Goal: Task Accomplishment & Management: Use online tool/utility

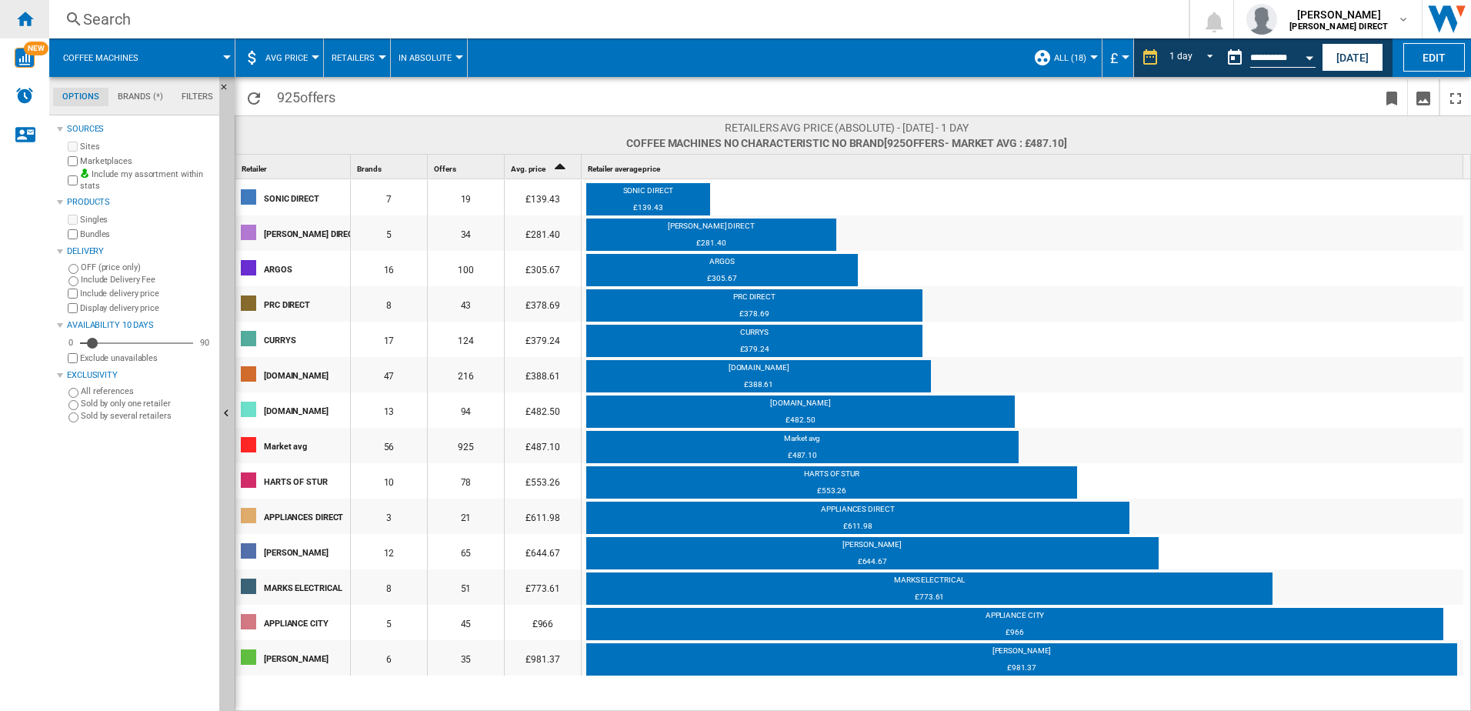
click at [30, 29] on div "Home" at bounding box center [24, 19] width 49 height 38
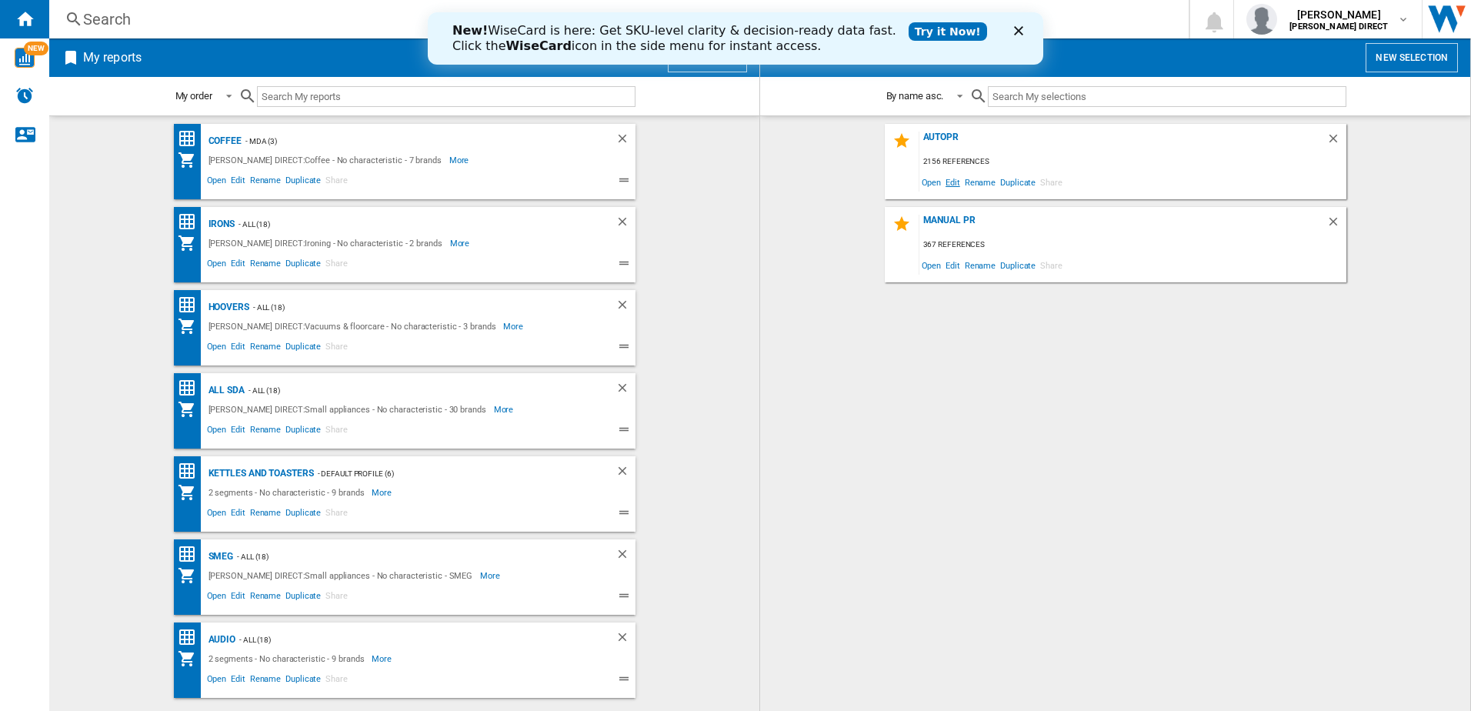
click at [958, 188] on span "Edit" at bounding box center [952, 182] width 19 height 21
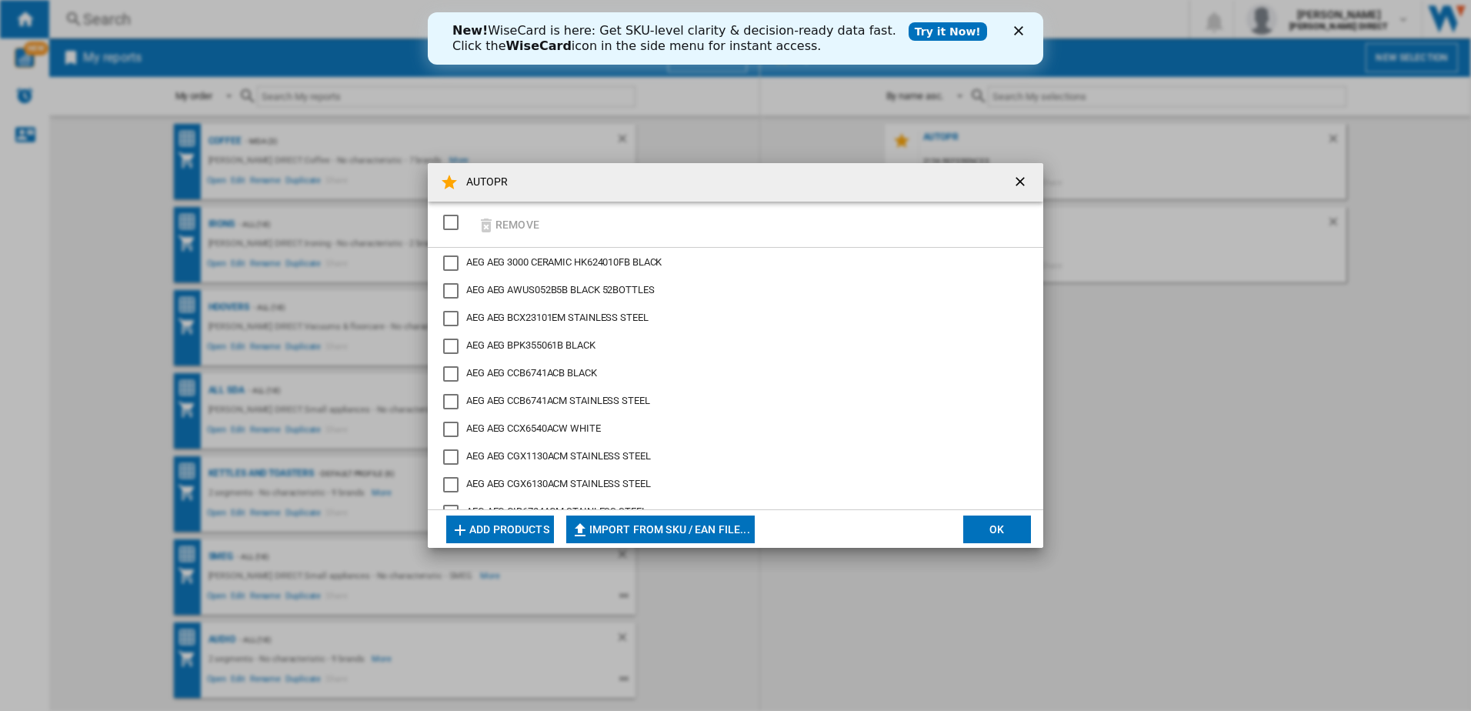
click at [459, 227] on div "SELECTIONS.EDITION_POPUP.SELECT_DESELECT" at bounding box center [450, 222] width 15 height 15
click at [510, 228] on button "Remove" at bounding box center [509, 224] width 72 height 36
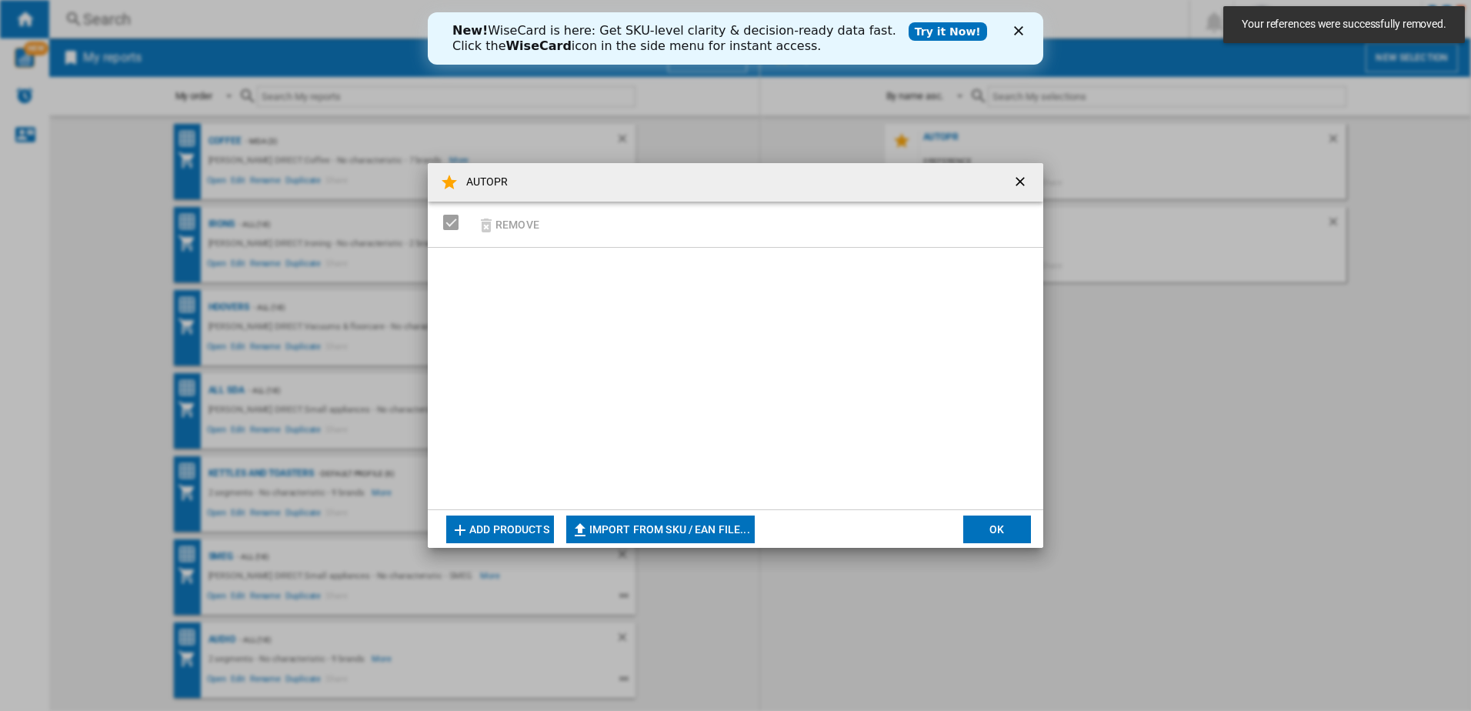
click at [630, 544] on md-dialog-actions "Add products Import from SKU / EAN file... Import manually... OK" at bounding box center [736, 528] width 616 height 38
click at [648, 525] on button "Import from SKU / EAN file..." at bounding box center [660, 530] width 189 height 28
type input "**********"
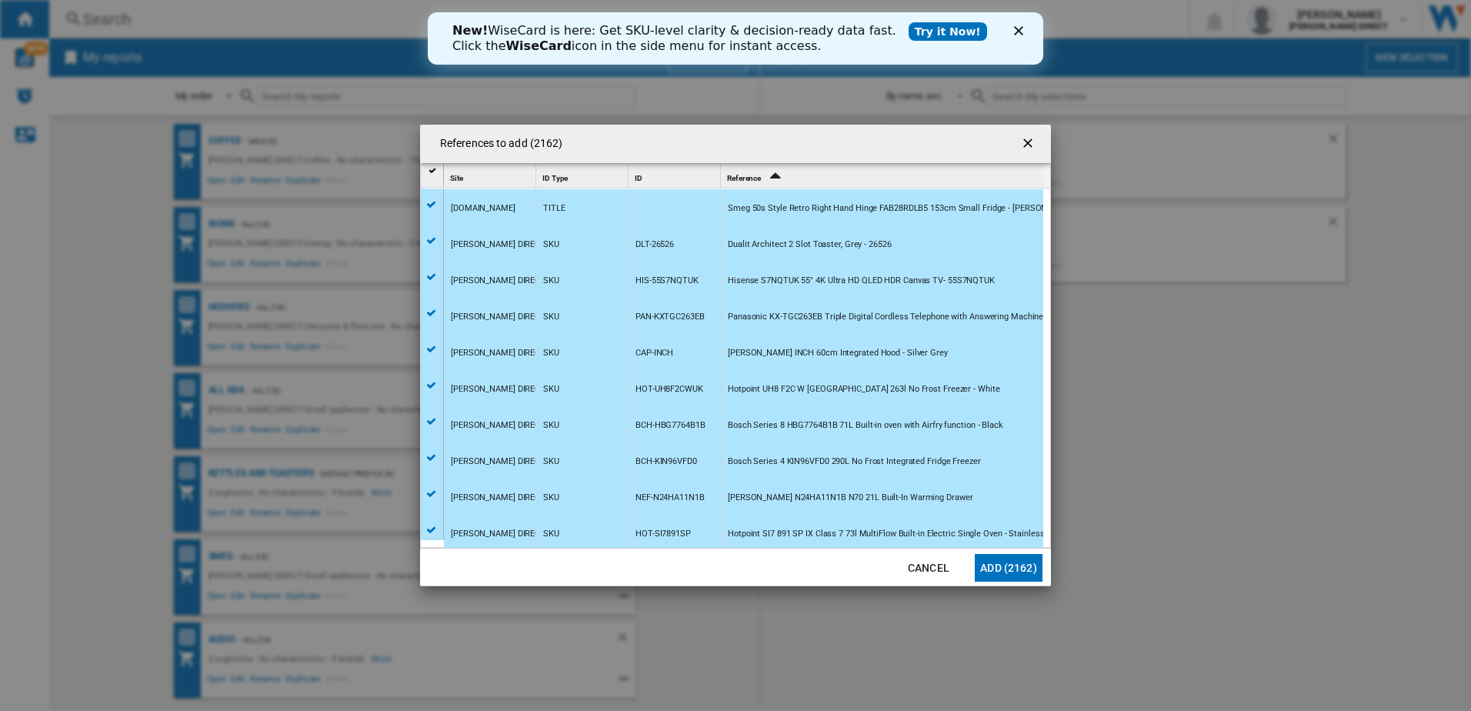
click at [1004, 565] on button "Add (2162)" at bounding box center [1009, 568] width 68 height 28
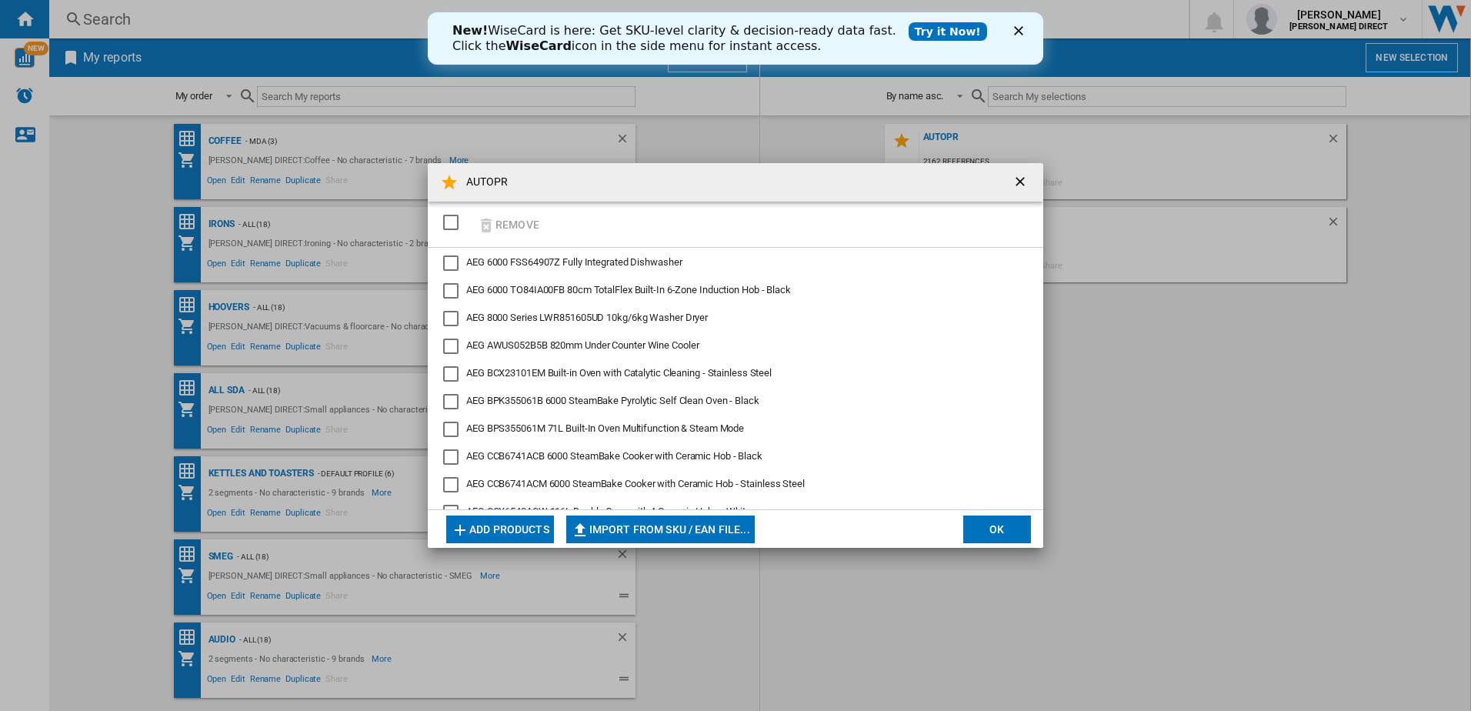
click at [999, 529] on button "OK" at bounding box center [997, 530] width 68 height 28
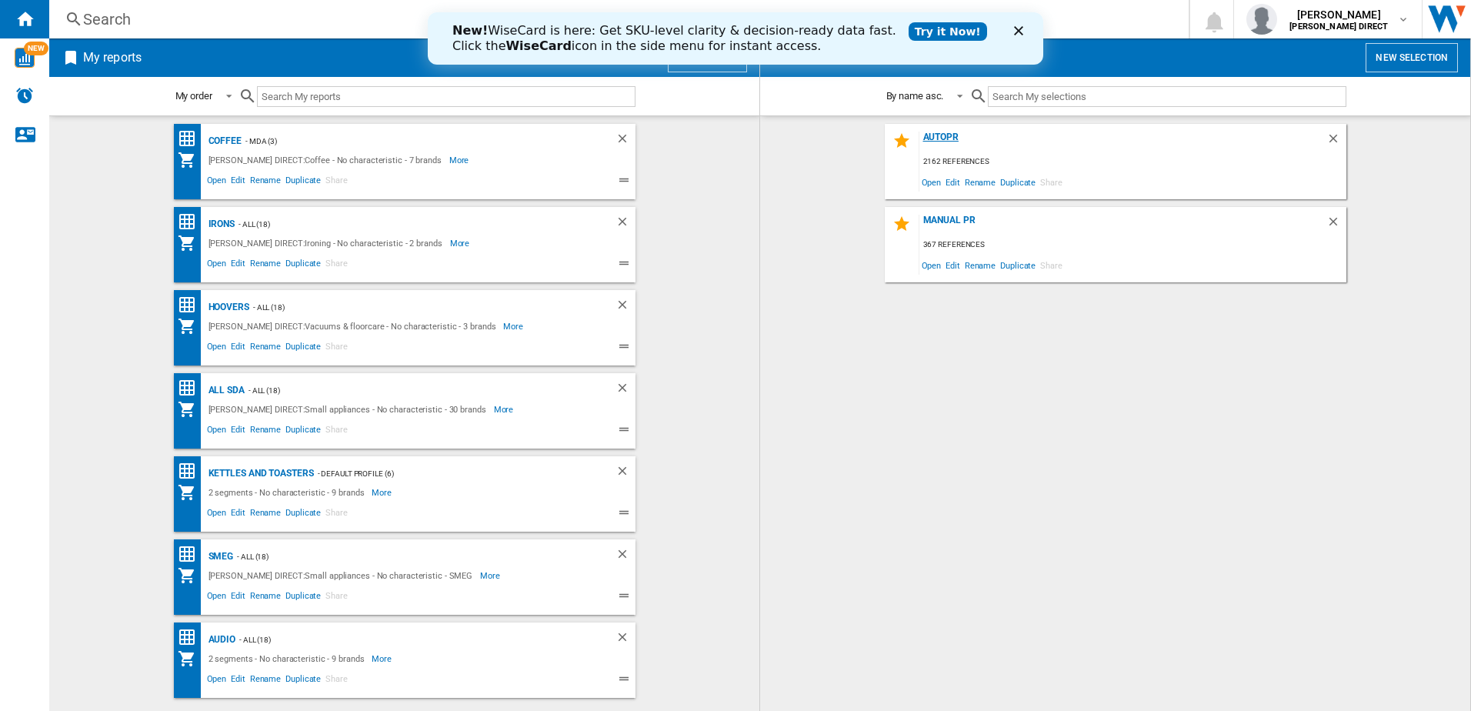
click at [955, 135] on div "AUTOPR" at bounding box center [1123, 142] width 407 height 21
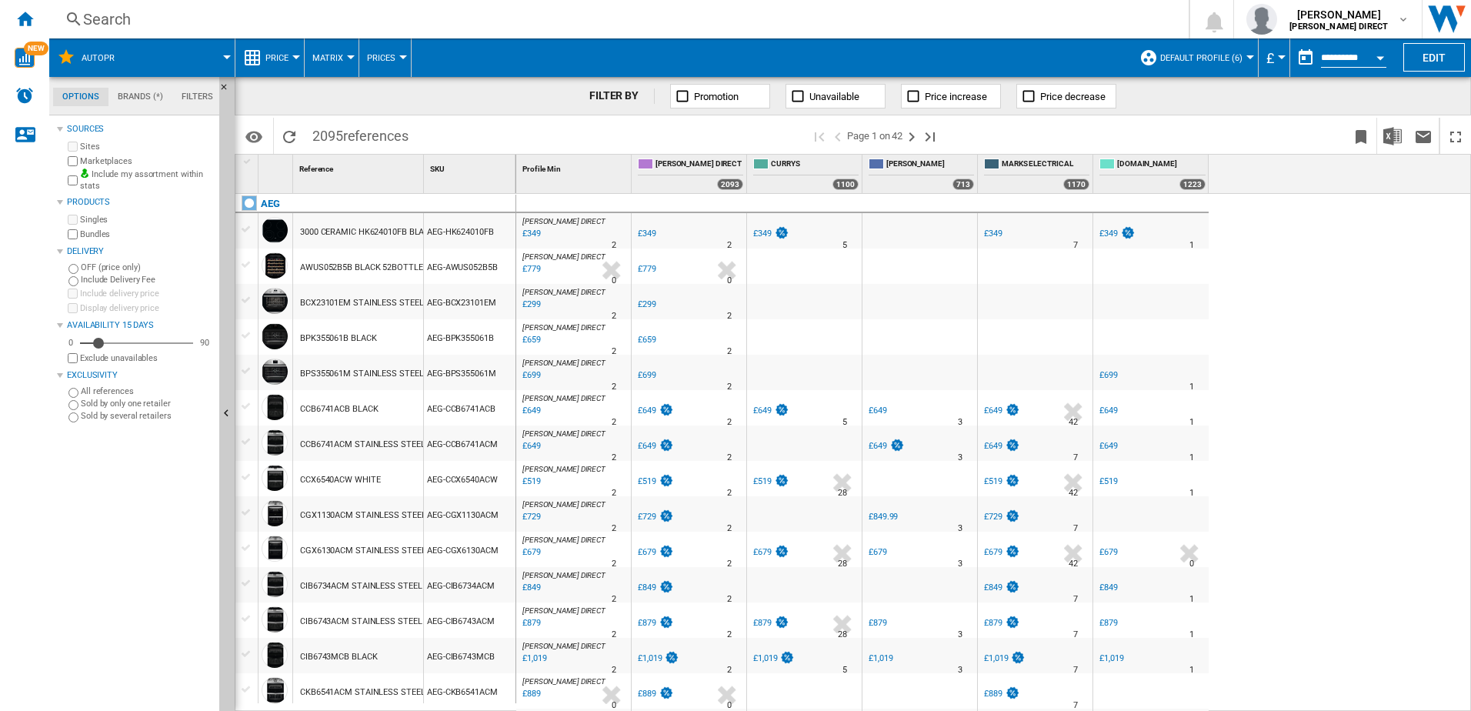
click at [1230, 58] on span "Default profile (6)" at bounding box center [1201, 58] width 82 height 10
click at [1195, 58] on md-backdrop at bounding box center [735, 355] width 1471 height 711
click at [1195, 58] on span "Default profile (6)" at bounding box center [1201, 58] width 82 height 10
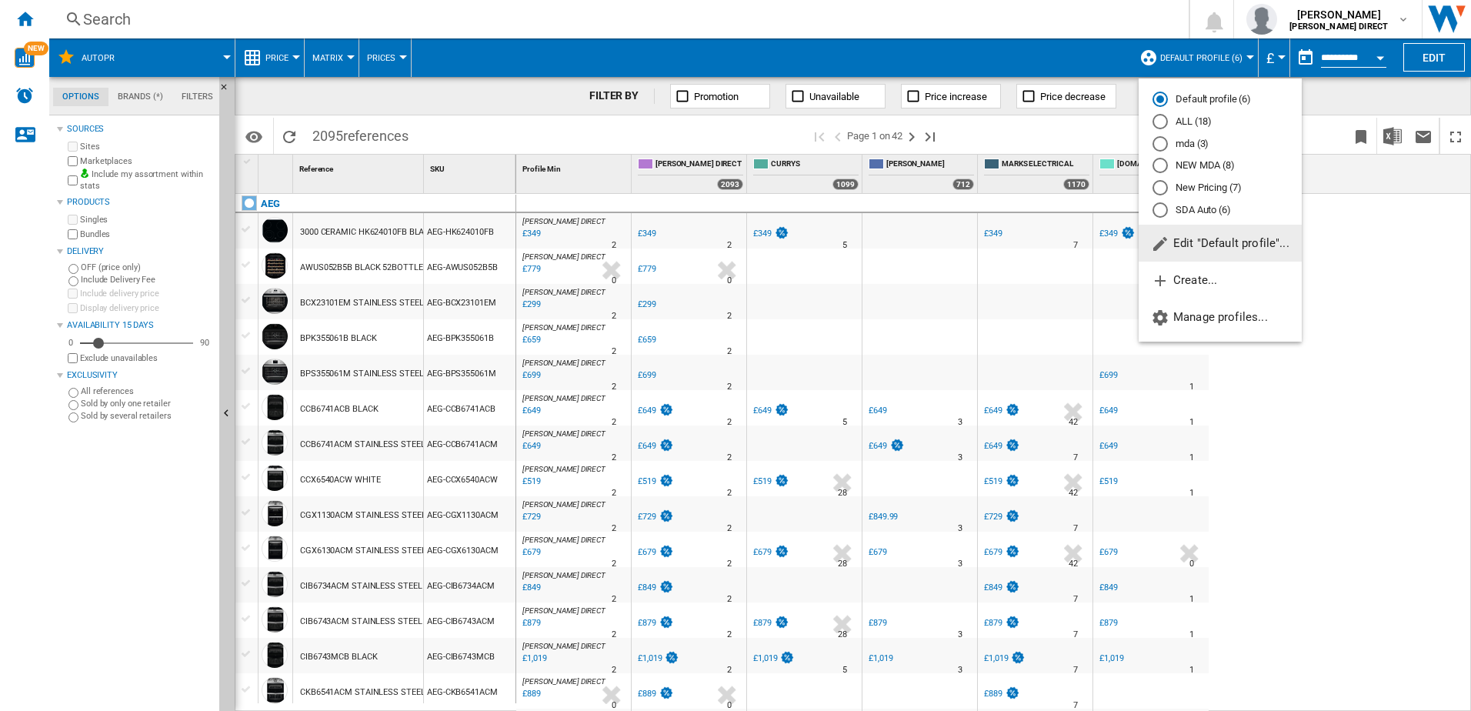
click at [1207, 192] on md-radio-button "New Pricing (7)" at bounding box center [1220, 188] width 135 height 15
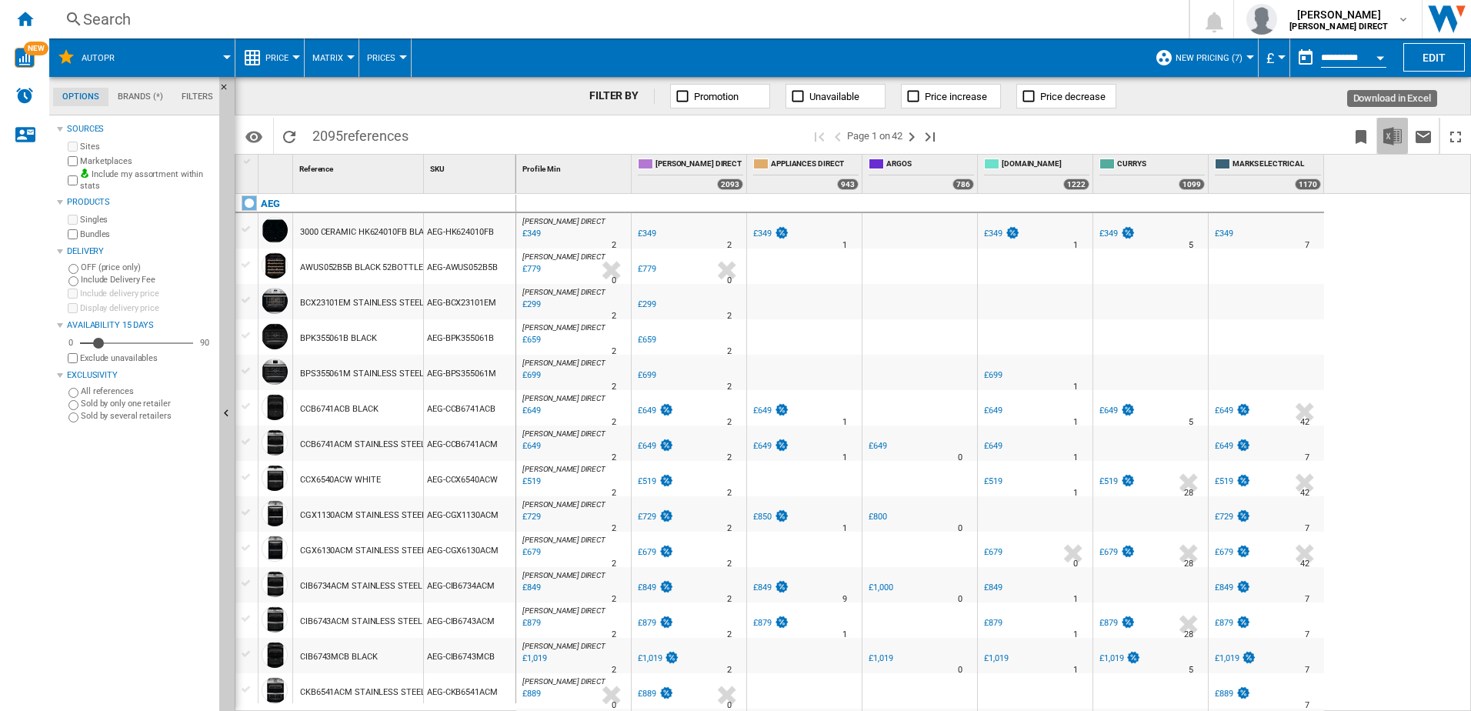
click at [1398, 129] on img "Download in Excel" at bounding box center [1393, 136] width 18 height 18
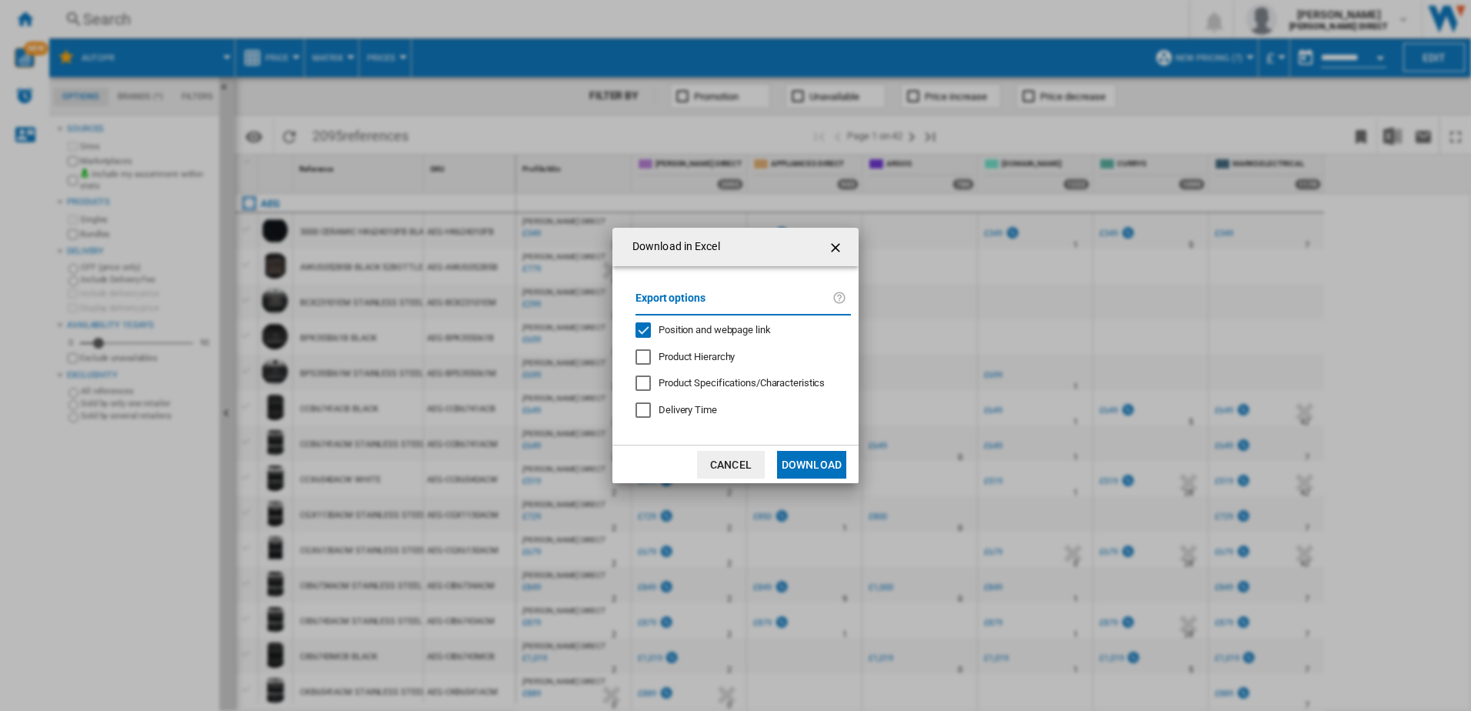
click at [666, 324] on span "Position and webpage link" at bounding box center [715, 330] width 112 height 12
click at [828, 463] on button "Download" at bounding box center [811, 465] width 69 height 28
